Goal: Task Accomplishment & Management: Use online tool/utility

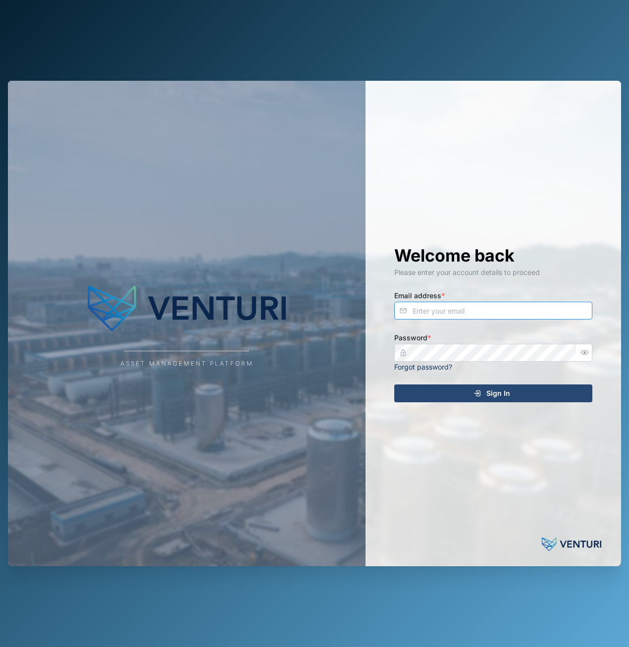
type input "admin@venturi.io"
click at [511, 388] on div "Sign In" at bounding box center [492, 393] width 182 height 17
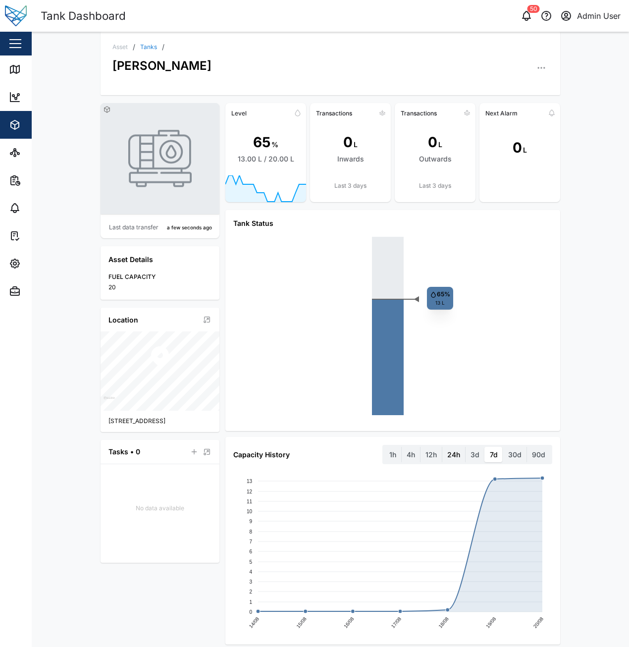
click at [452, 461] on label "24h" at bounding box center [454, 455] width 23 height 16
click at [443, 447] on hours "24h" at bounding box center [443, 447] width 0 height 0
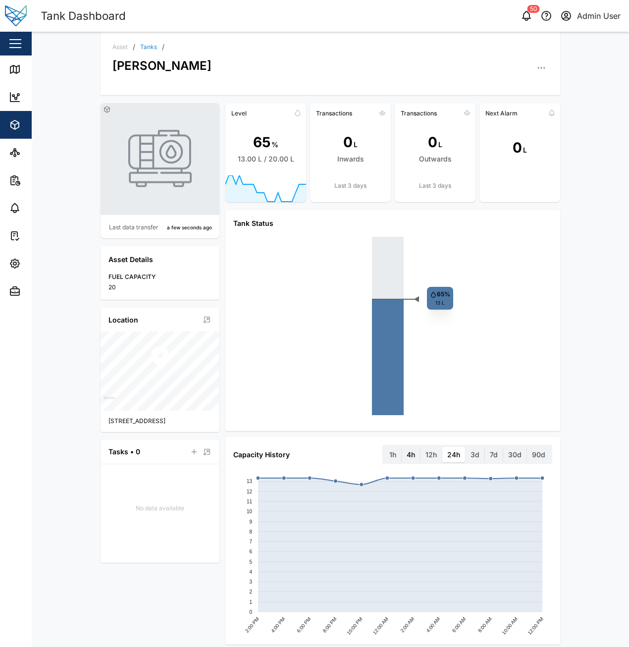
click at [415, 455] on label "4h" at bounding box center [411, 455] width 18 height 16
click at [402, 447] on hours "4h" at bounding box center [402, 447] width 0 height 0
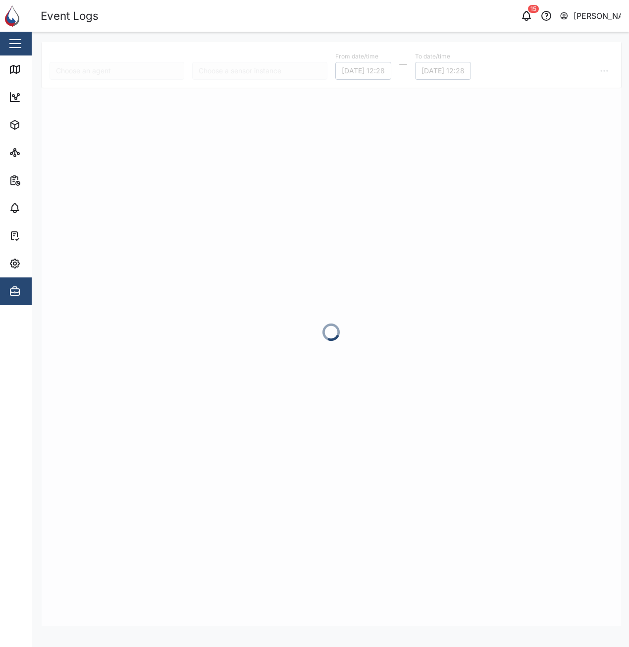
type input "CR04"
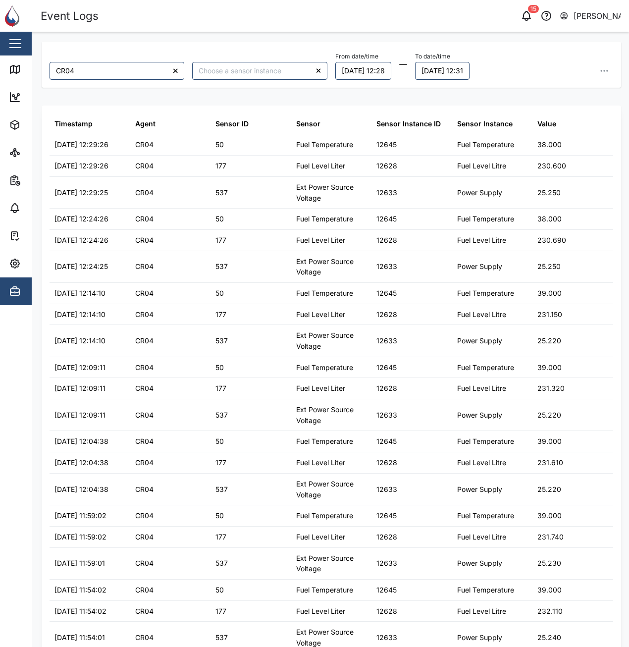
click at [403, 10] on div "15 Adam Kerepa" at bounding box center [484, 16] width 290 height 14
click at [526, 16] on icon "button" at bounding box center [527, 16] width 12 height 12
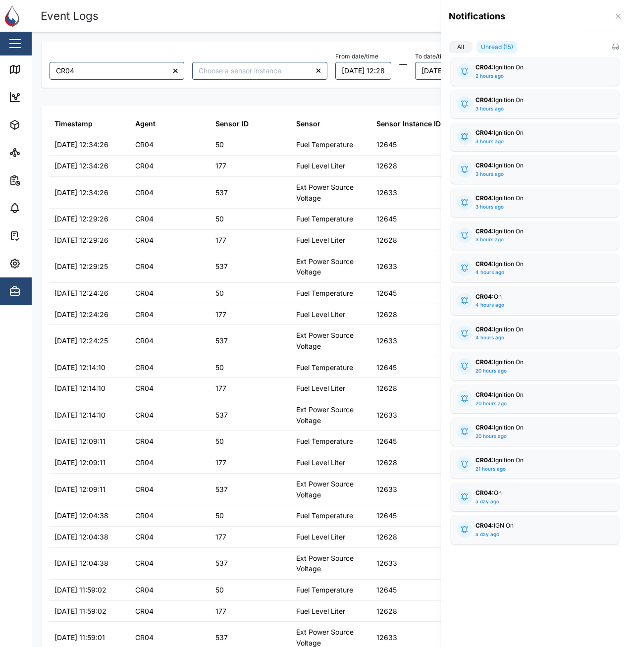
click at [373, 13] on div at bounding box center [314, 323] width 629 height 647
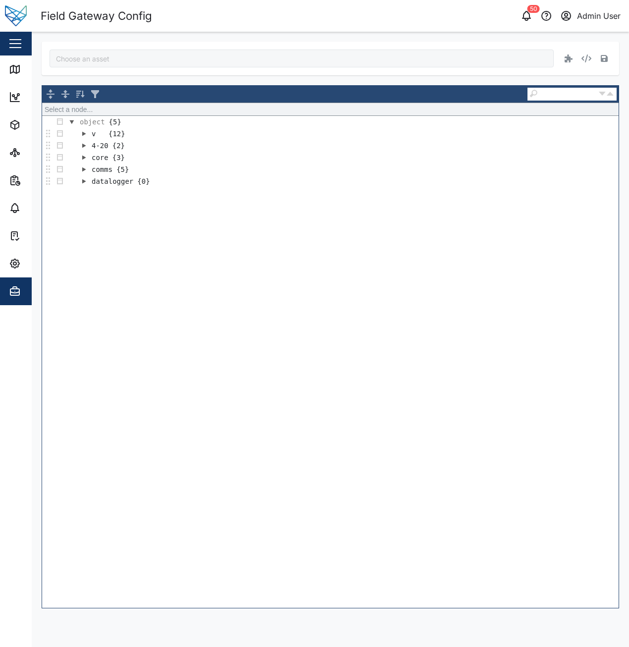
type input "Adam Tank"
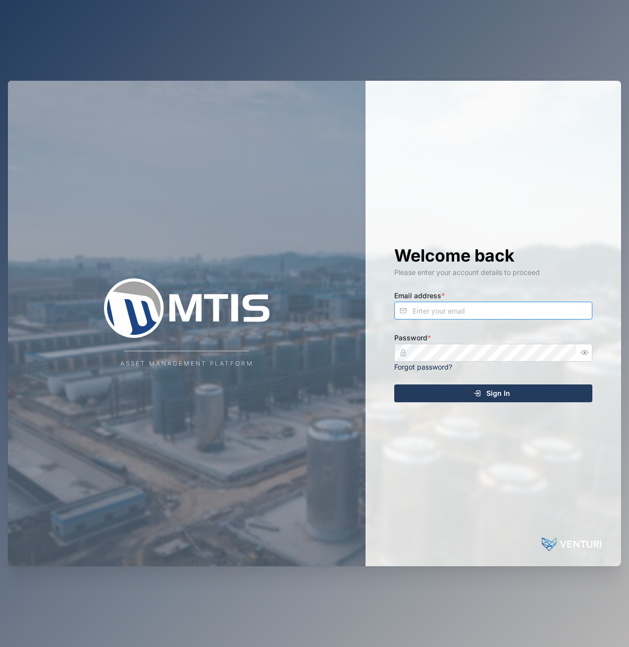
type input "admin@venturi.io"
click at [494, 396] on span "Sign In" at bounding box center [499, 393] width 24 height 17
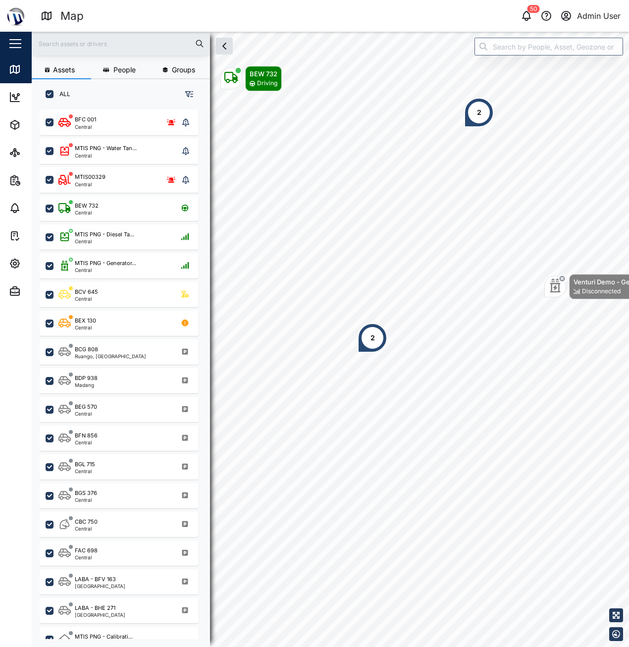
scroll to position [526, 155]
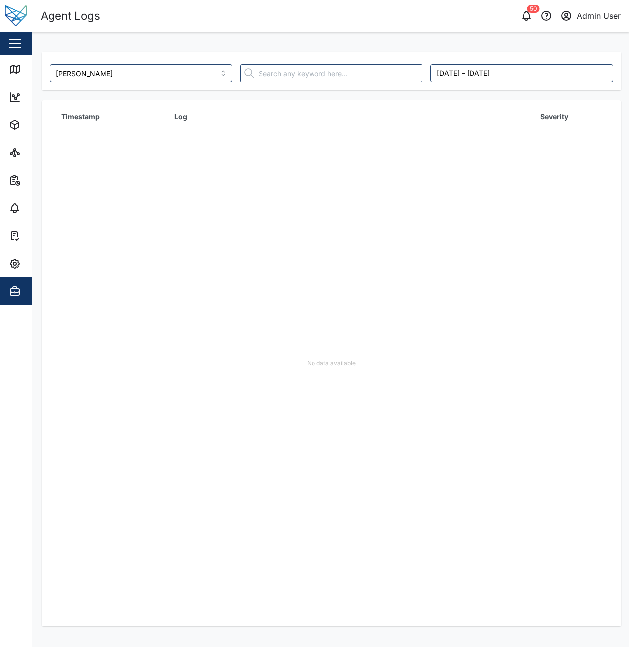
click at [453, 132] on div "No data available" at bounding box center [332, 363] width 564 height 526
